Goal: Find contact information: Find contact information

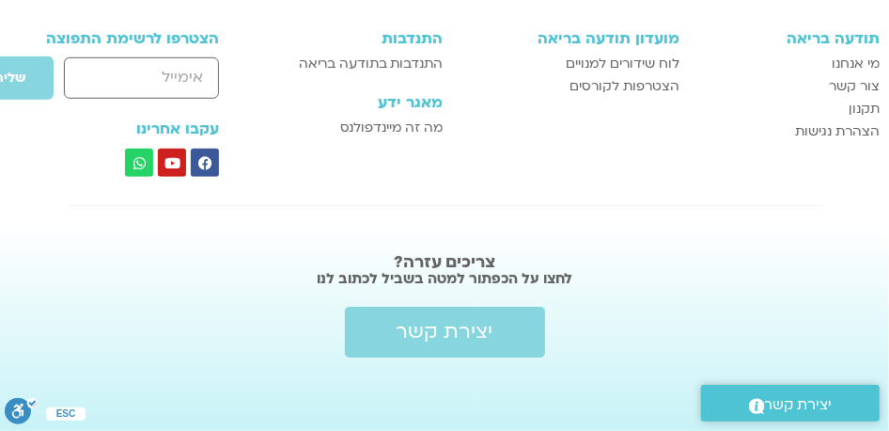
click at [627, 193] on div "הצטרפות למועדון תודעה בריאה תודעה בריאה מי אנחנו [PERSON_NAME] קשר תקנון הצהרת …" at bounding box center [444, 161] width 889 height 541
click at [446, 326] on span "יצירת קשר" at bounding box center [445, 332] width 97 height 23
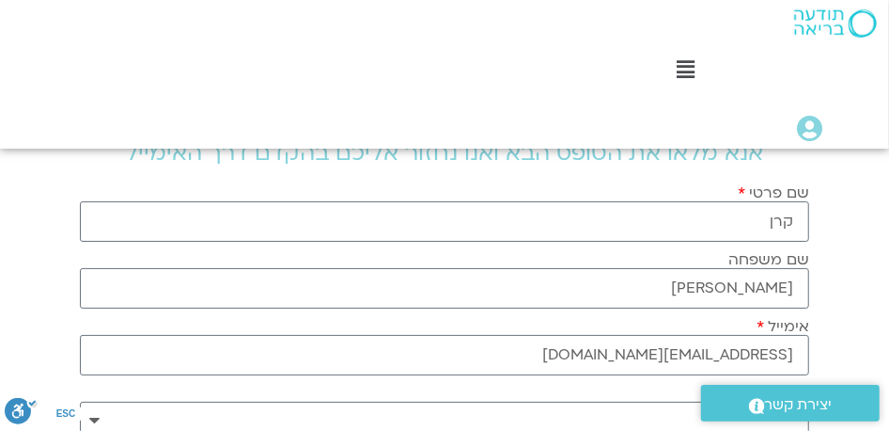
scroll to position [282, 0]
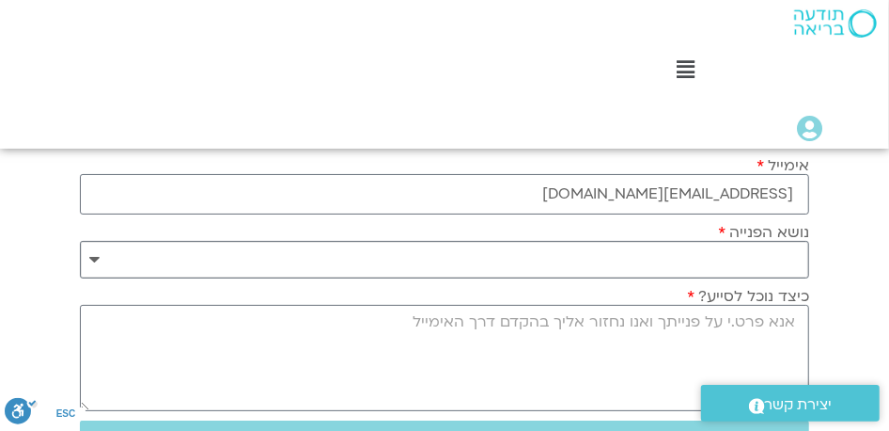
click at [603, 254] on select "**********" at bounding box center [444, 260] width 729 height 38
